Goal: Information Seeking & Learning: Learn about a topic

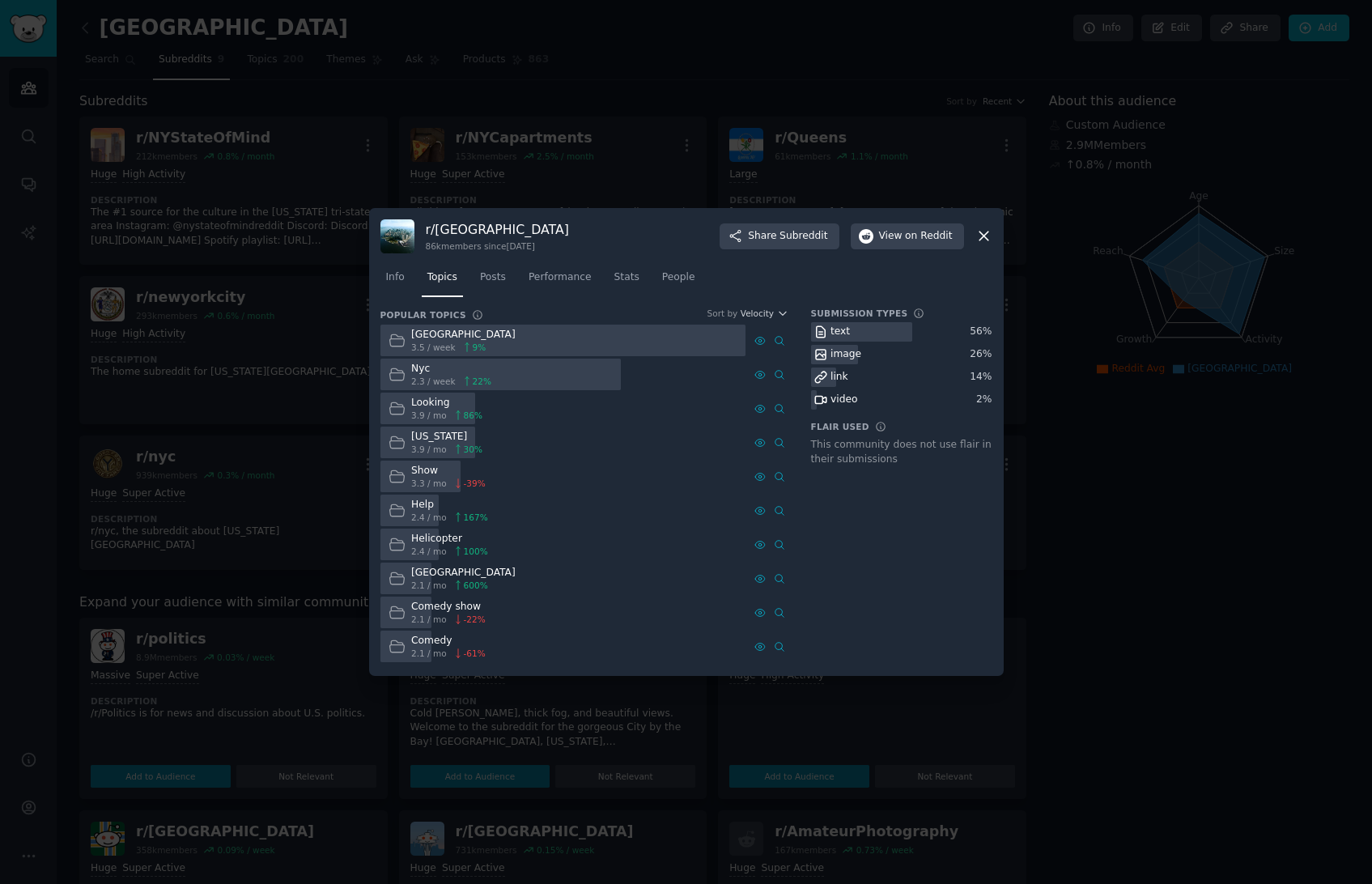
click at [982, 237] on icon at bounding box center [983, 236] width 9 height 9
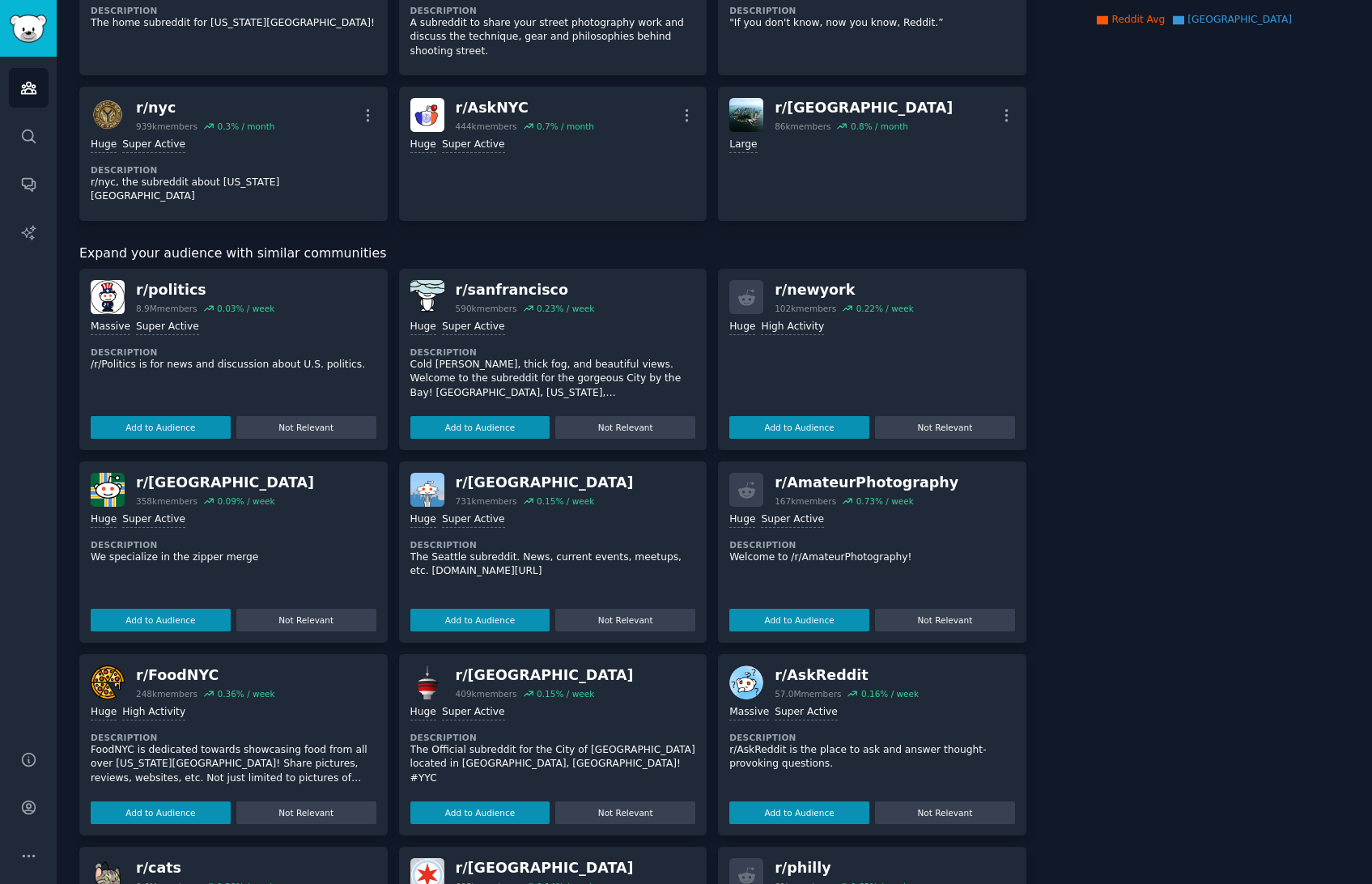
scroll to position [352, 0]
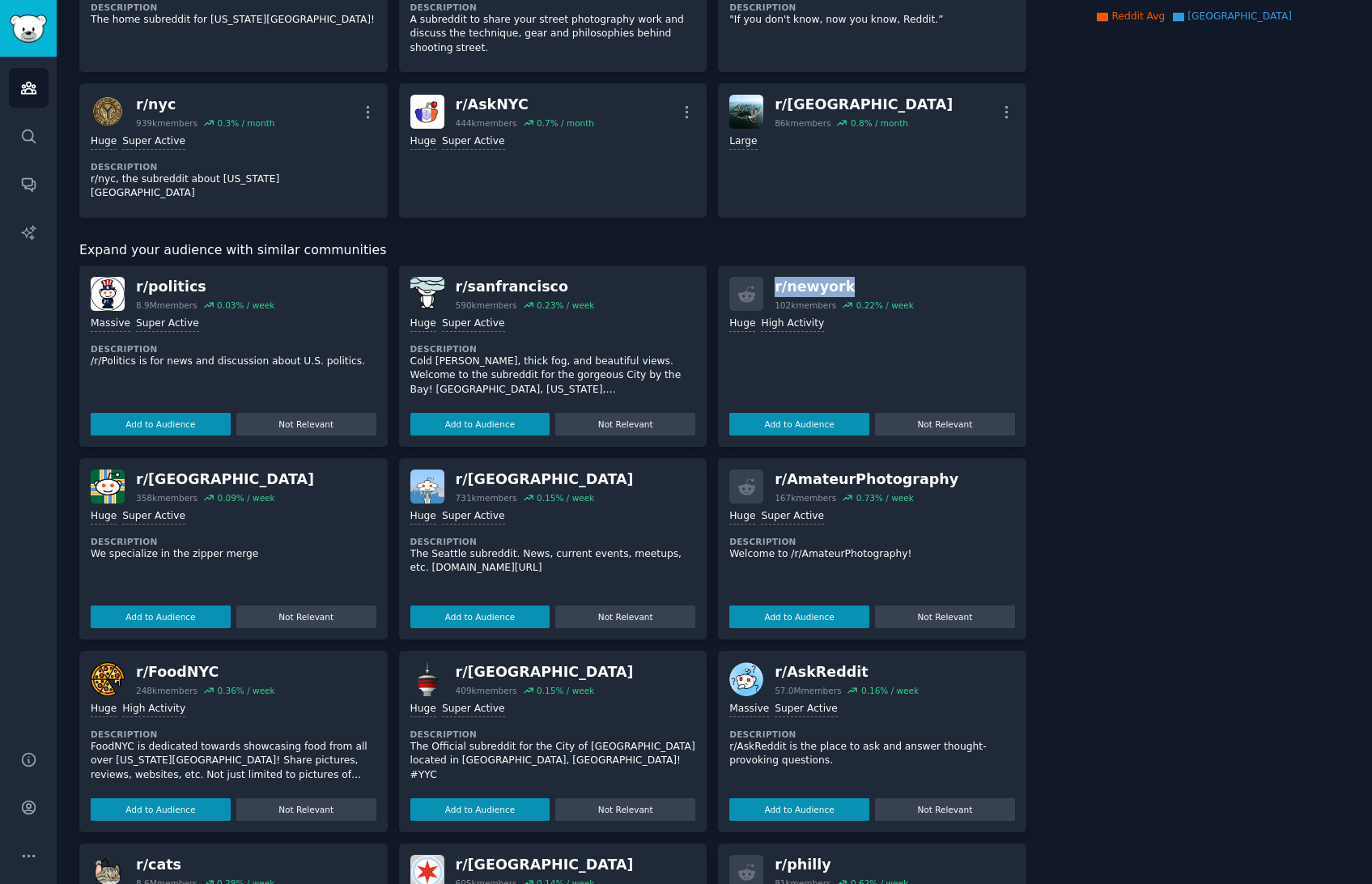
drag, startPoint x: 772, startPoint y: 254, endPoint x: 843, endPoint y: 256, distance: 71.0
click at [843, 277] on div "r/ newyork 102k members 0.22 % / week" at bounding box center [871, 293] width 286 height 34
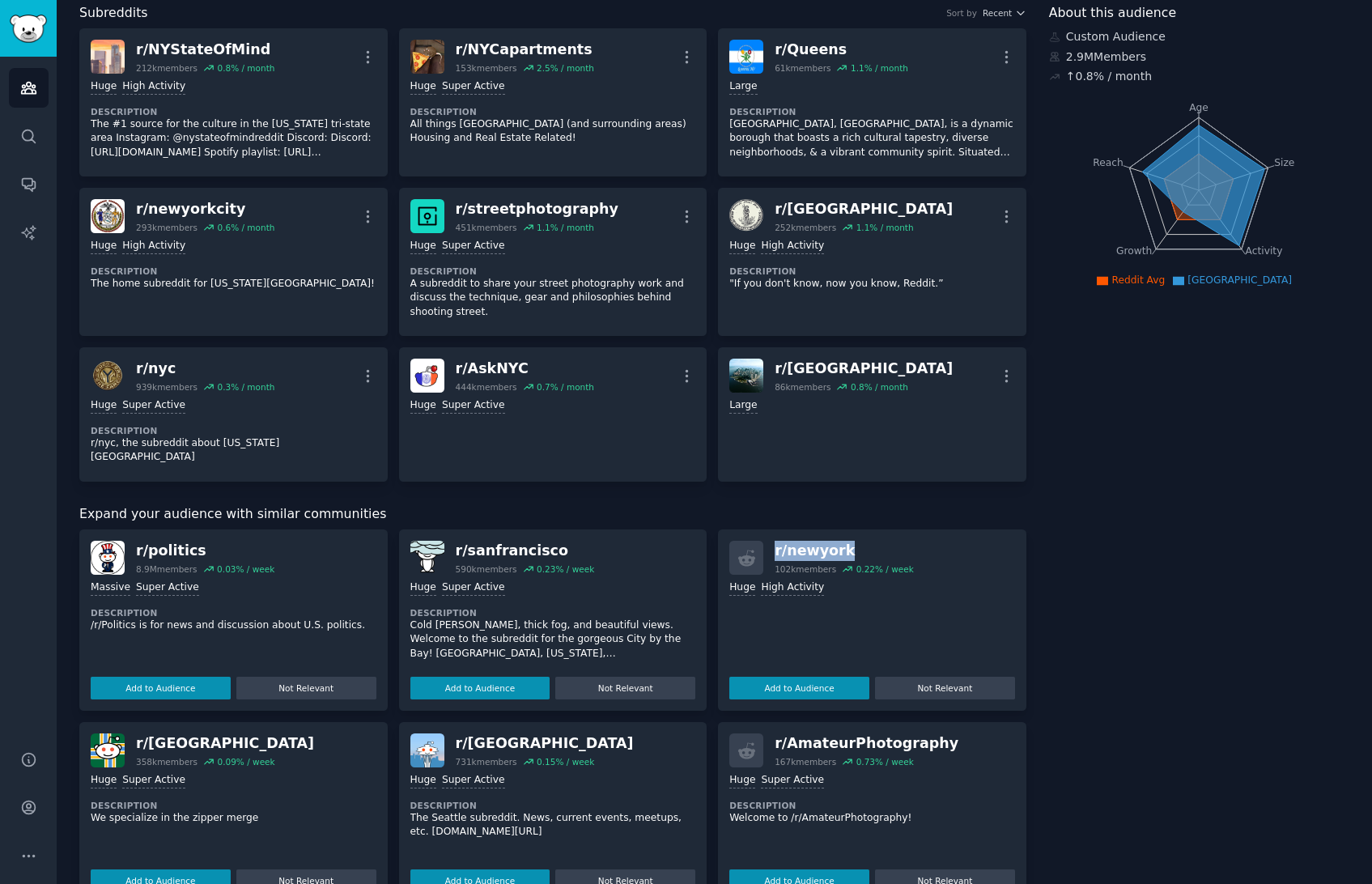
scroll to position [0, 0]
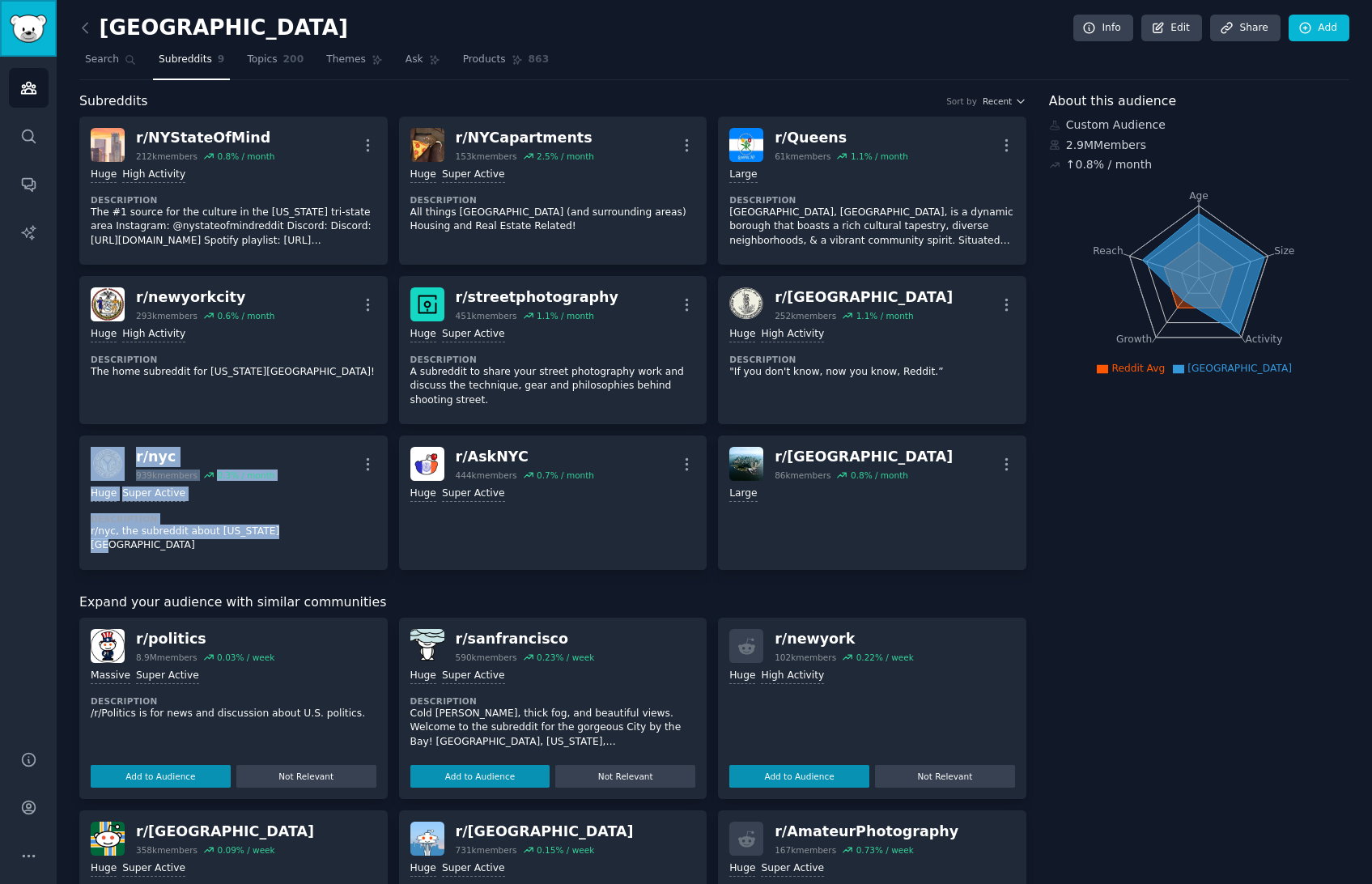
click at [36, 30] on img "Sidebar" at bounding box center [28, 28] width 37 height 28
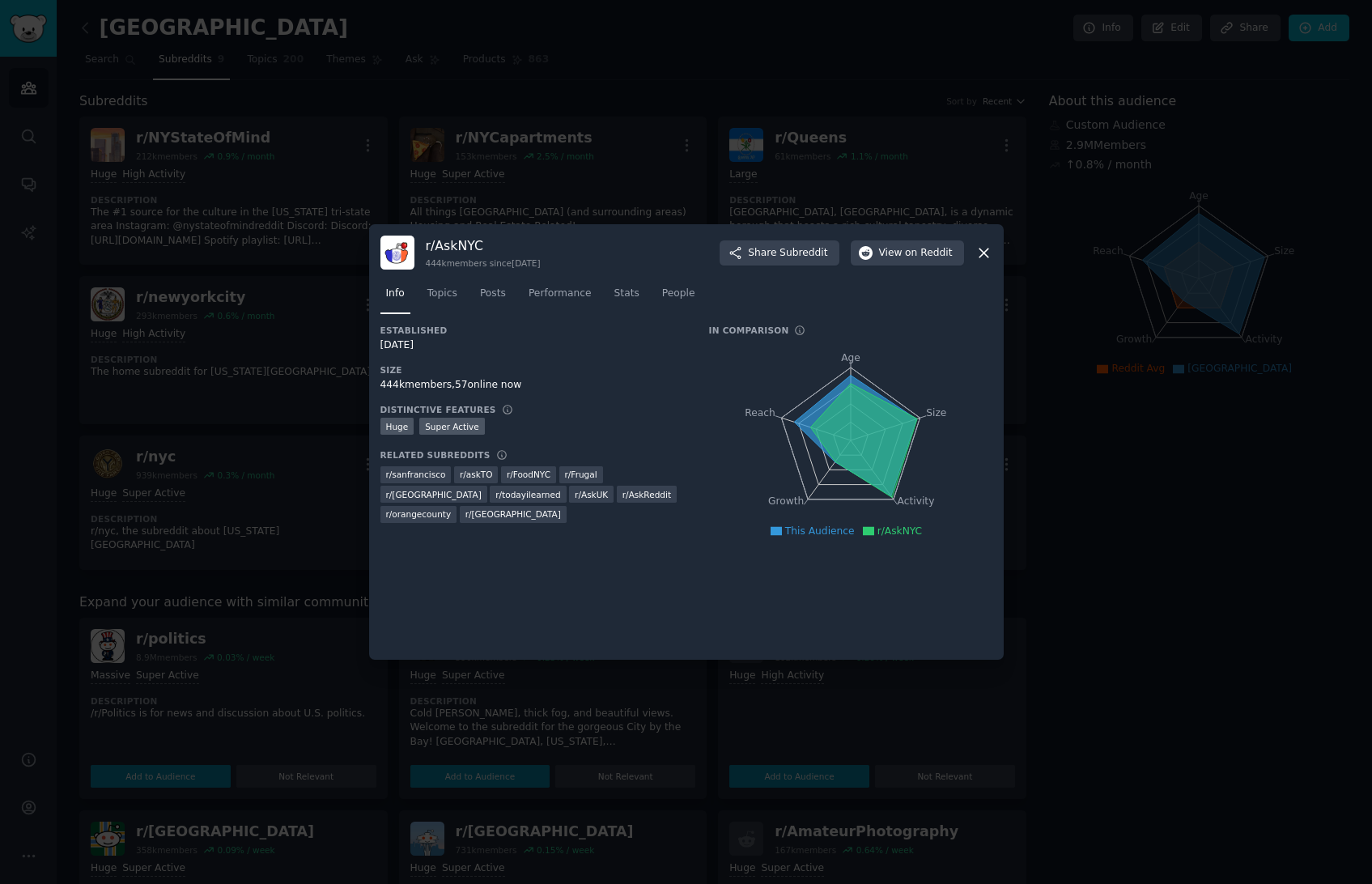
click at [984, 250] on icon at bounding box center [983, 252] width 17 height 17
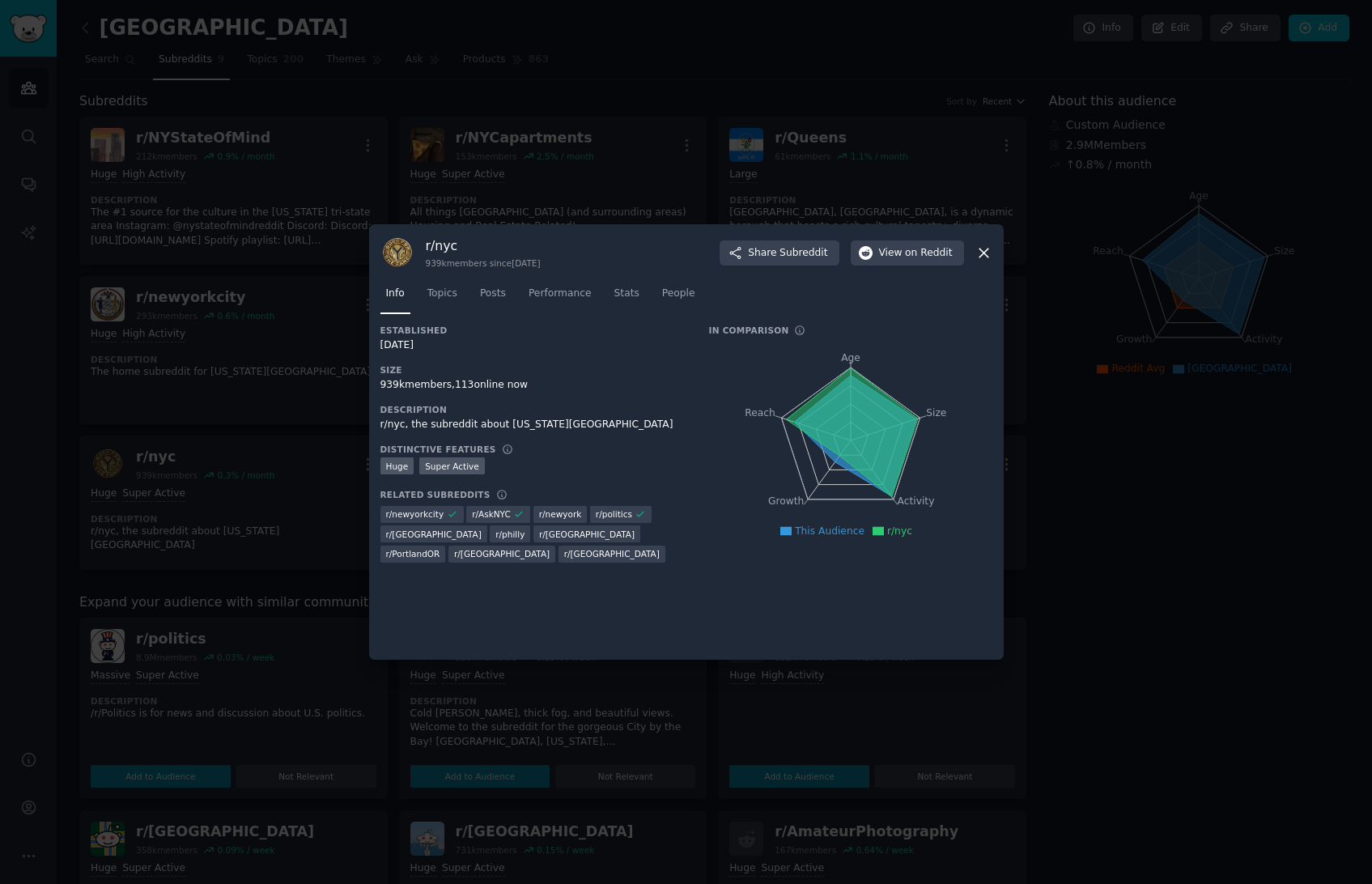
click at [986, 251] on icon at bounding box center [983, 252] width 17 height 17
